Goal: Find contact information: Find contact information

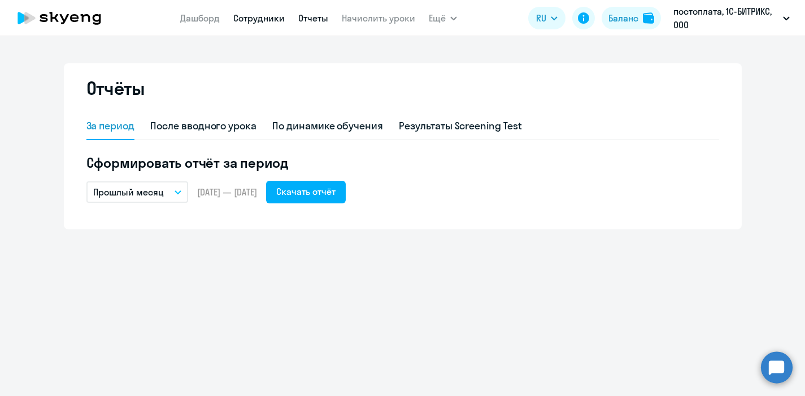
click at [263, 19] on link "Сотрудники" at bounding box center [258, 17] width 51 height 11
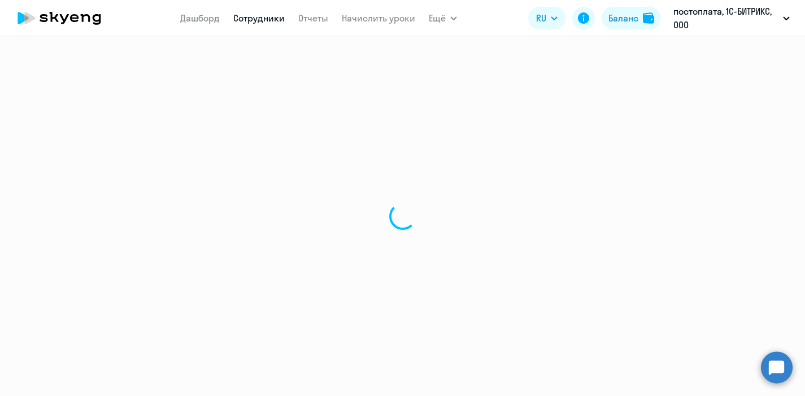
select select "30"
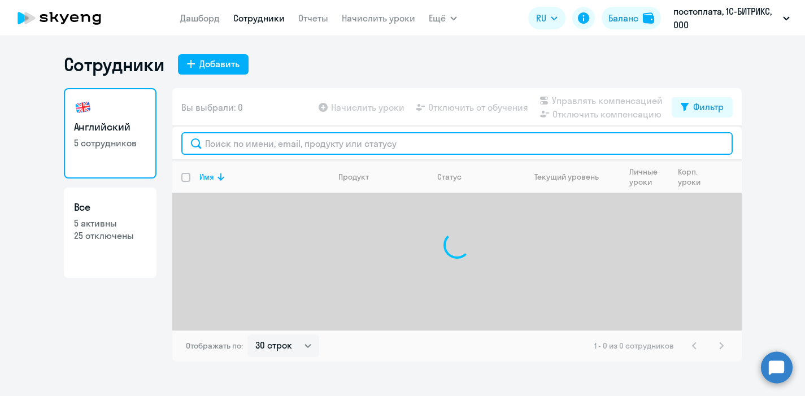
click at [249, 144] on input "text" at bounding box center [456, 143] width 551 height 23
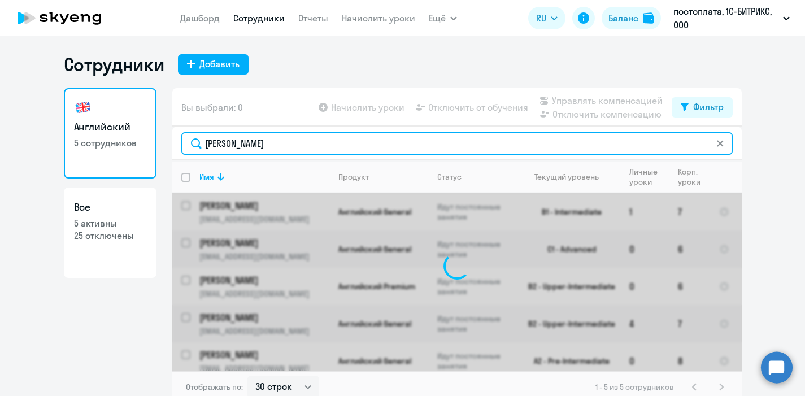
type input "[PERSON_NAME]"
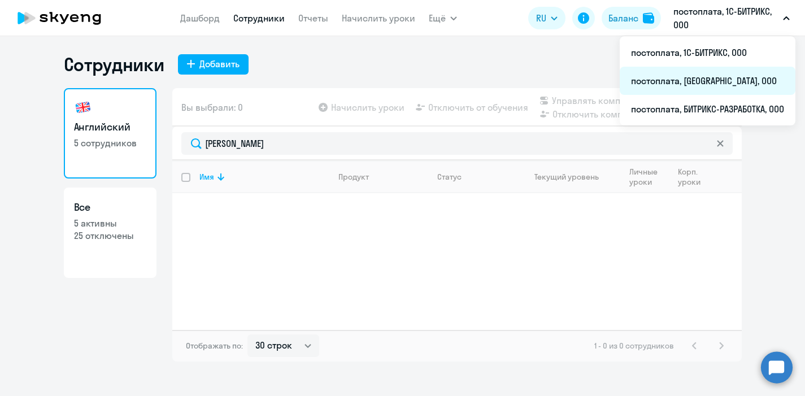
click at [676, 80] on li "постоплата, [GEOGRAPHIC_DATA], ООО" at bounding box center [708, 81] width 176 height 28
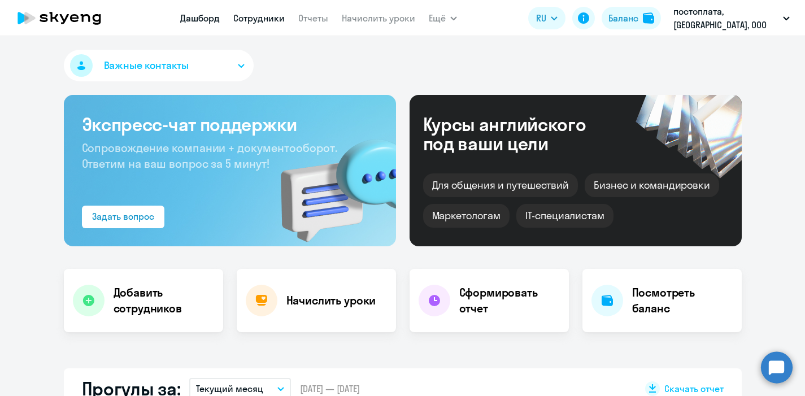
click at [251, 17] on link "Сотрудники" at bounding box center [258, 17] width 51 height 11
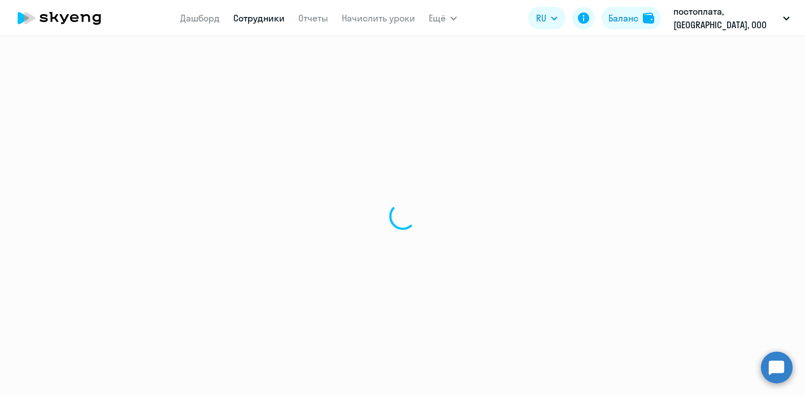
select select "30"
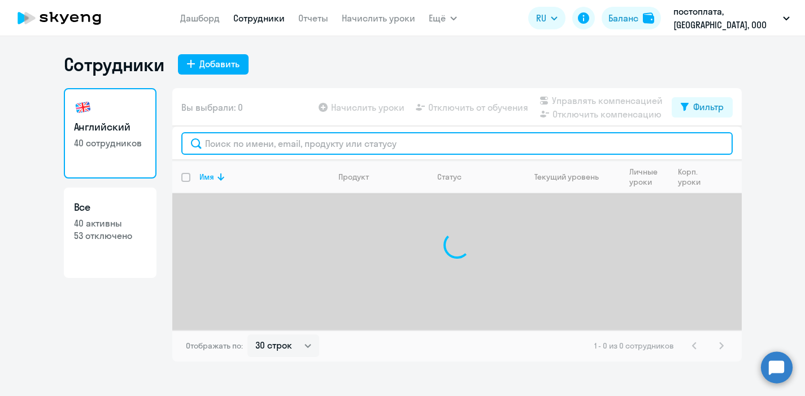
click at [223, 140] on input "text" at bounding box center [456, 143] width 551 height 23
type input "[PERSON_NAME]"
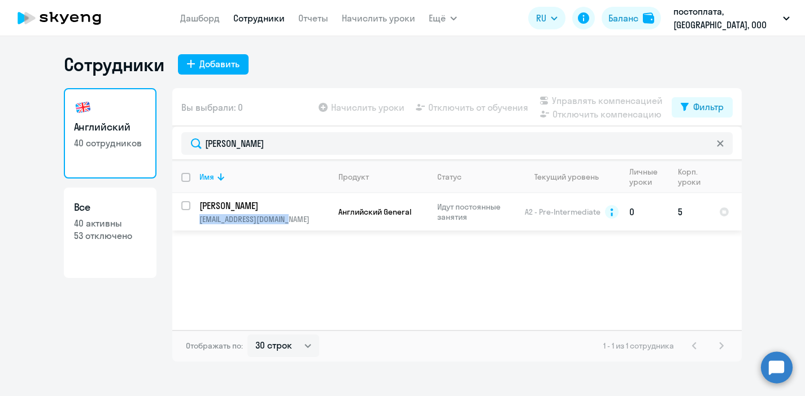
drag, startPoint x: 307, startPoint y: 217, endPoint x: 197, endPoint y: 219, distance: 110.2
click at [197, 219] on td "[PERSON_NAME] [PERSON_NAME][EMAIL_ADDRESS][DOMAIN_NAME]" at bounding box center [259, 211] width 139 height 37
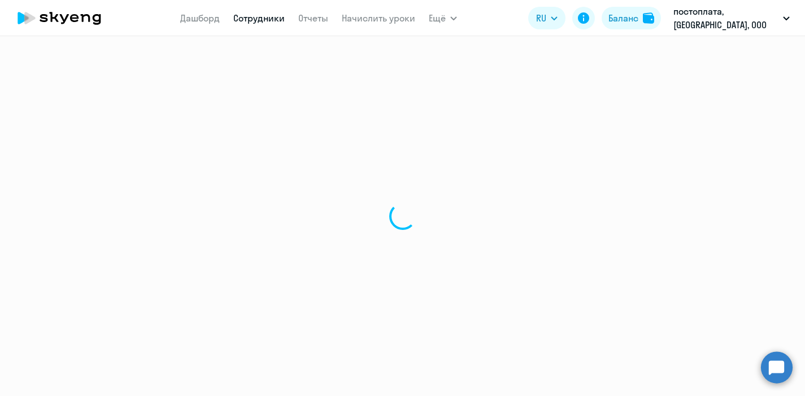
select select "english"
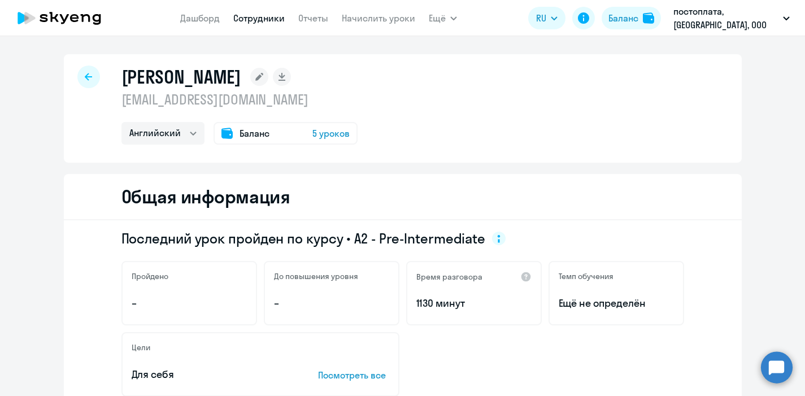
click at [295, 106] on p "[EMAIL_ADDRESS][DOMAIN_NAME]" at bounding box center [239, 99] width 236 height 18
drag, startPoint x: 266, startPoint y: 105, endPoint x: 123, endPoint y: 102, distance: 143.5
click at [123, 102] on p "[EMAIL_ADDRESS][DOMAIN_NAME]" at bounding box center [239, 99] width 236 height 18
copy p "[EMAIL_ADDRESS][DOMAIN_NAME]"
